Goal: Find specific page/section: Find specific page/section

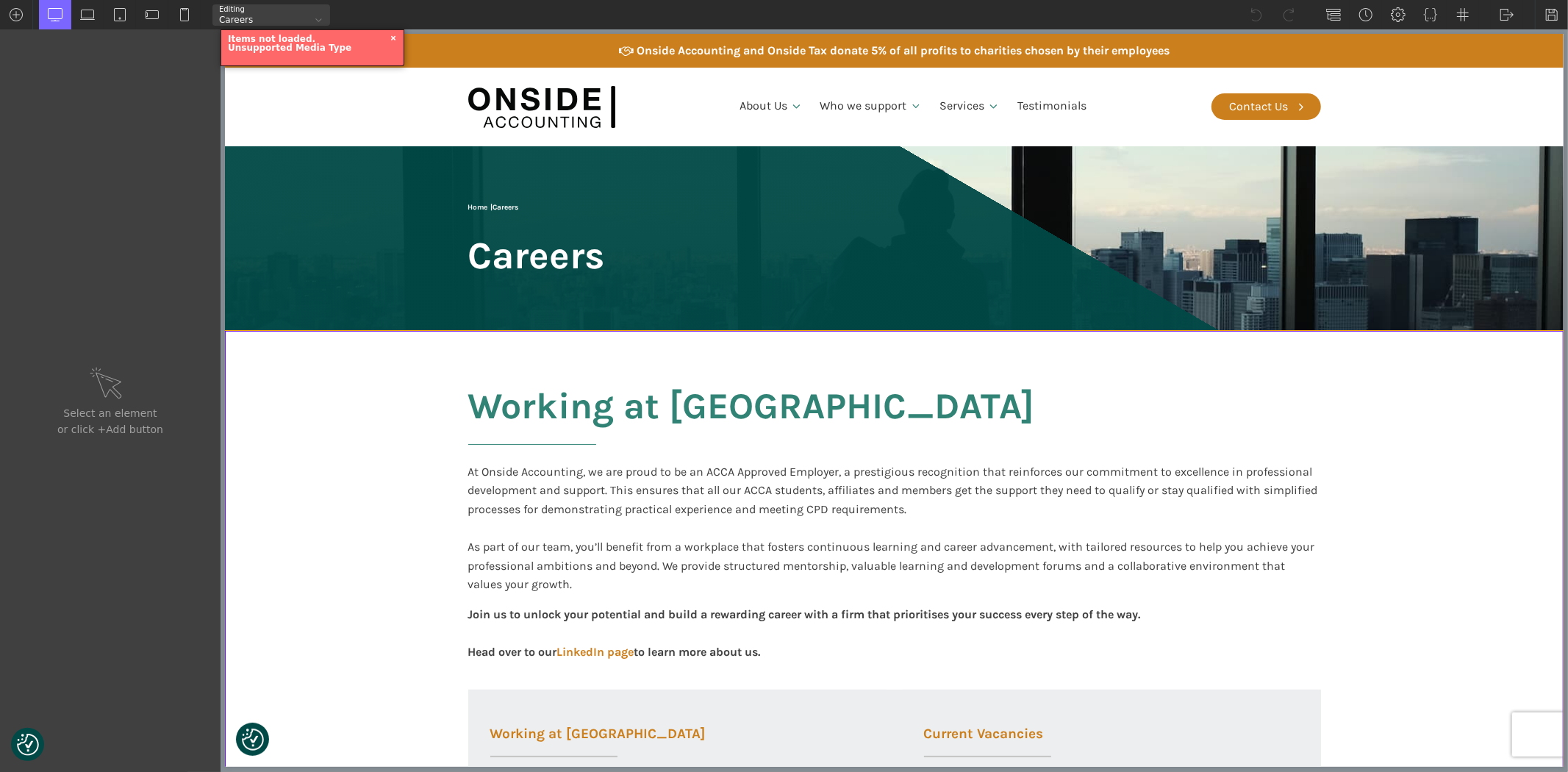
scroll to position [163, 0]
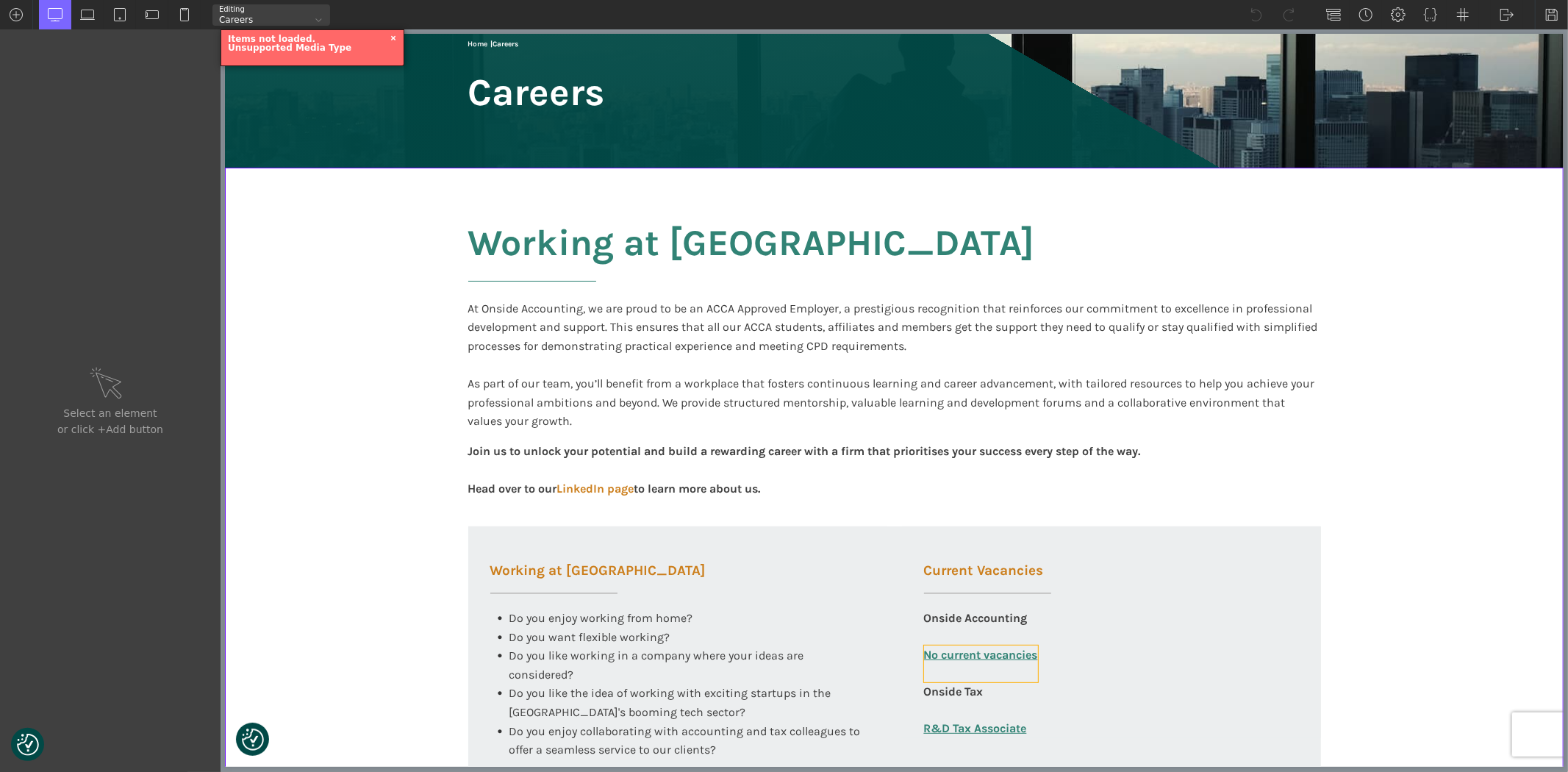
click at [950, 660] on link "No current vacancies" at bounding box center [980, 664] width 114 height 37
type input "link_text-325-585"
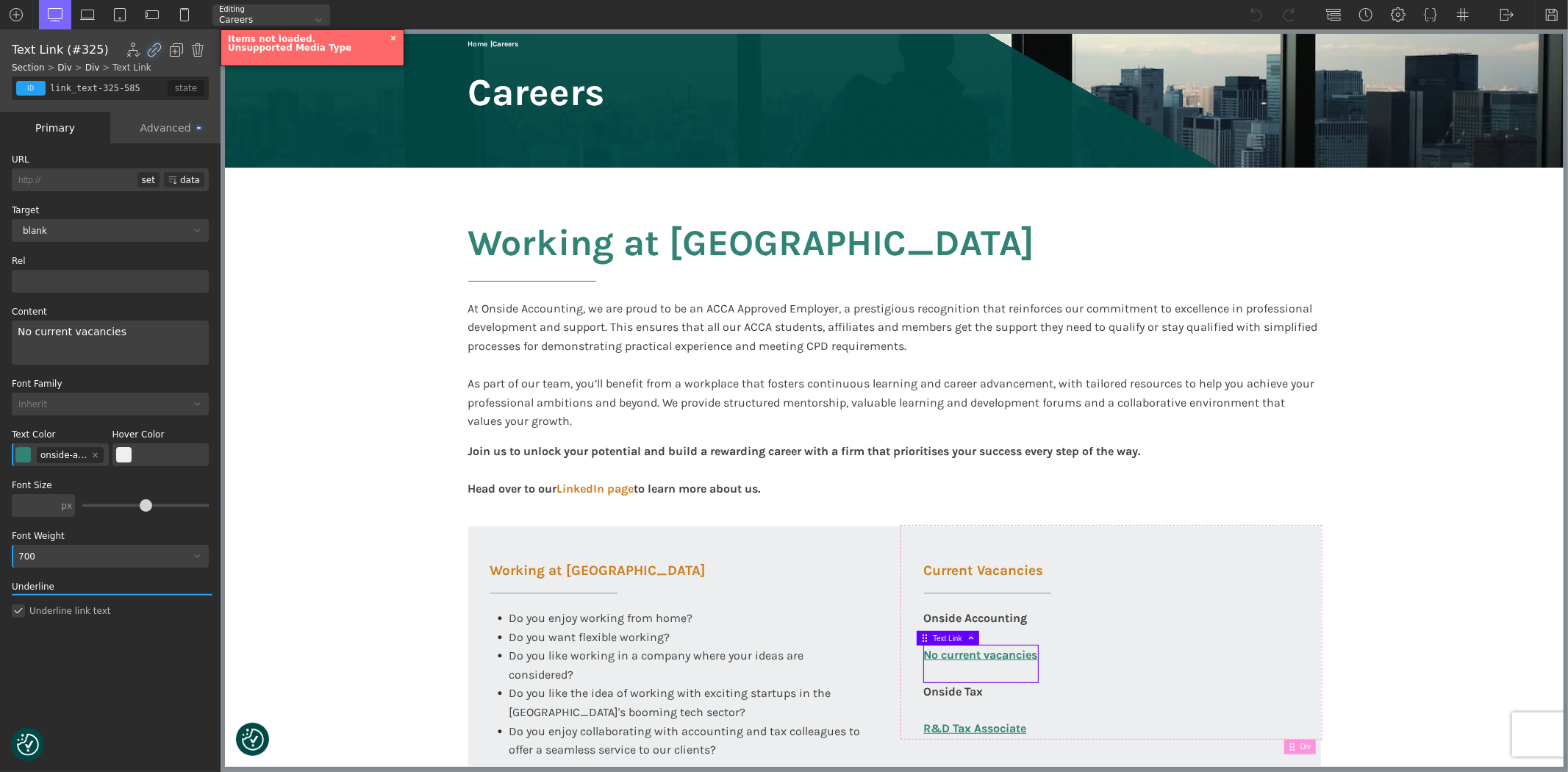
click at [43, 177] on input "http://" at bounding box center [74, 180] width 126 height 23
paste input "[URL][DOMAIN_NAME]"
type input "http://[URL][DOMAIN_NAME]"
click at [266, 216] on section "Working at [GEOGRAPHIC_DATA] At Onside Accounting, we are proud to be an ACCA A…" at bounding box center [893, 566] width 1339 height 796
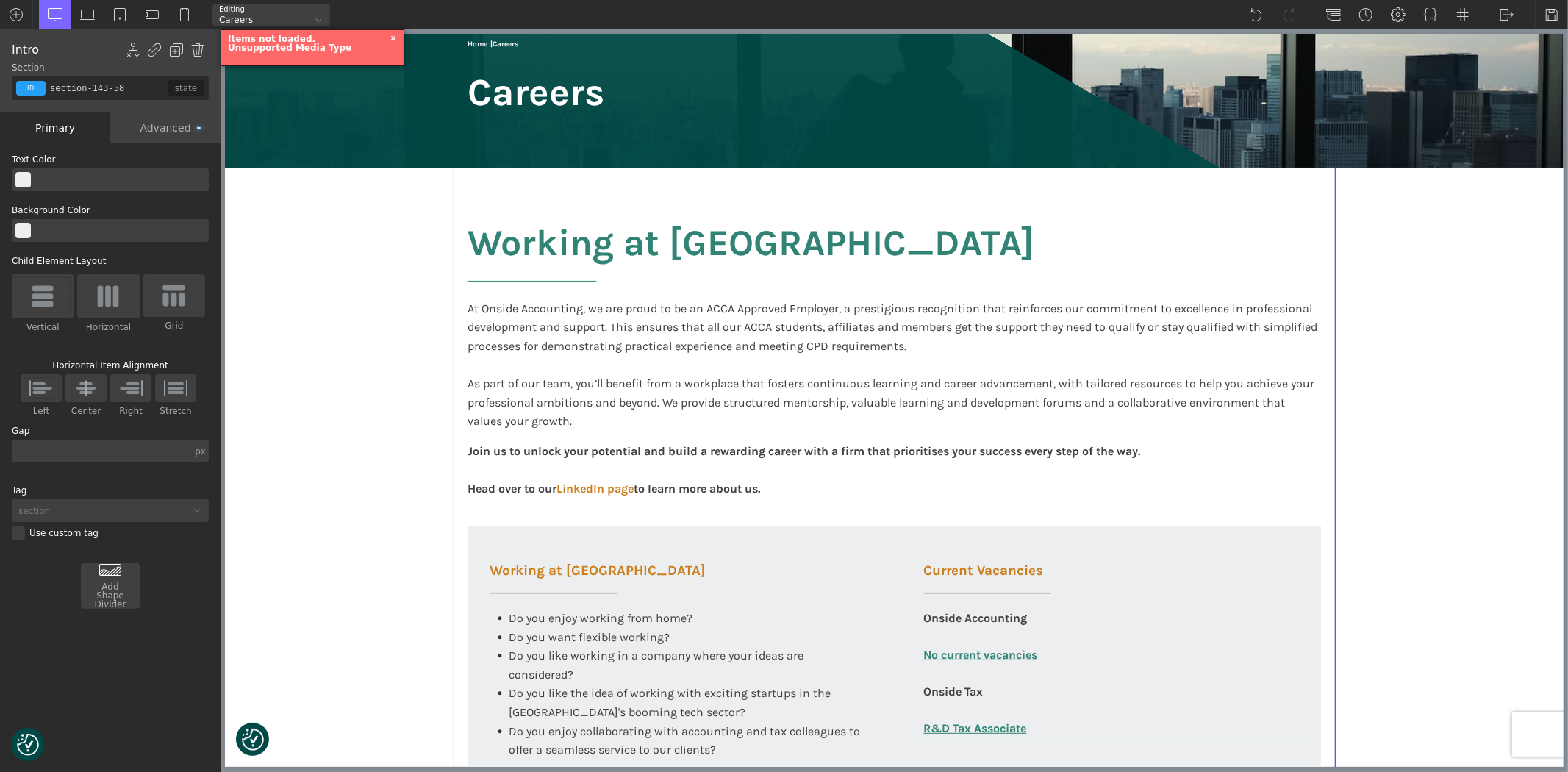
click at [167, 131] on div "Advanced" at bounding box center [166, 127] width 110 height 31
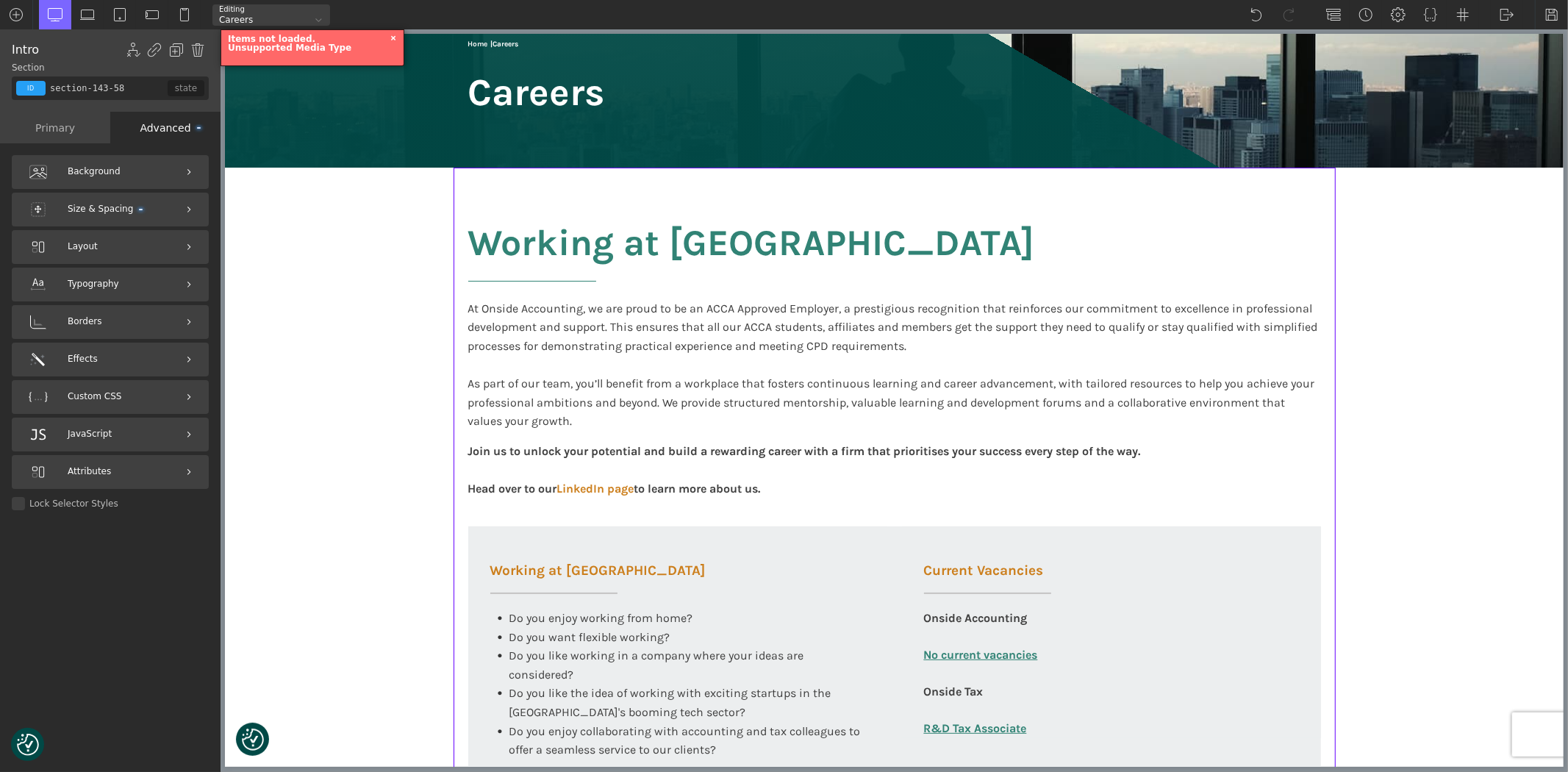
click at [62, 135] on div "Primary" at bounding box center [55, 127] width 110 height 31
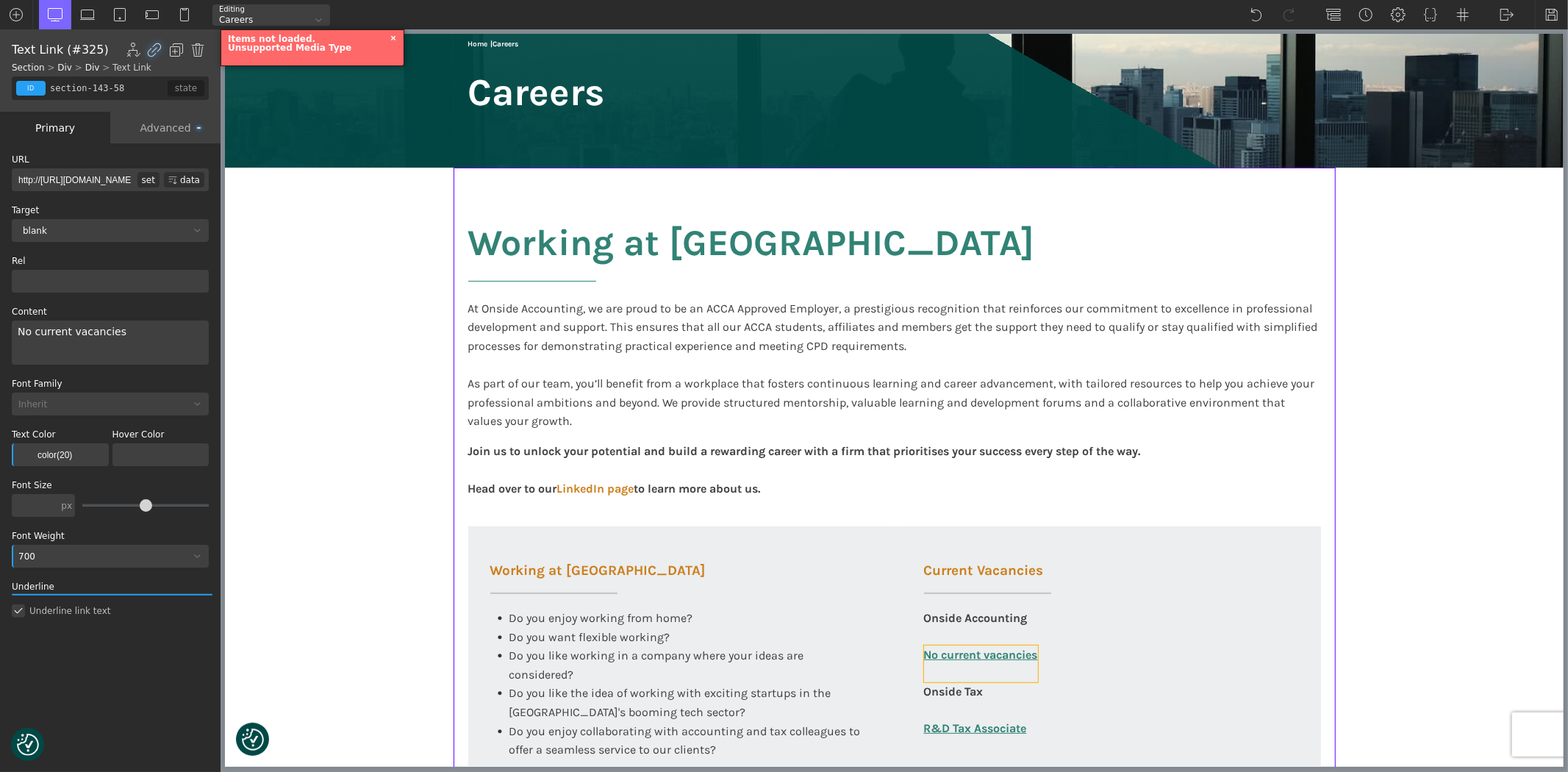
click at [945, 657] on link "No current vacancies" at bounding box center [980, 664] width 114 height 37
type input "link_text-325-585"
click at [1547, 11] on img at bounding box center [1552, 15] width 15 height 15
click at [1510, 16] on img at bounding box center [1507, 15] width 15 height 15
click at [1506, 37] on link "WP Admin" at bounding box center [1522, 38] width 62 height 24
